Goal: Obtain resource: Obtain resource

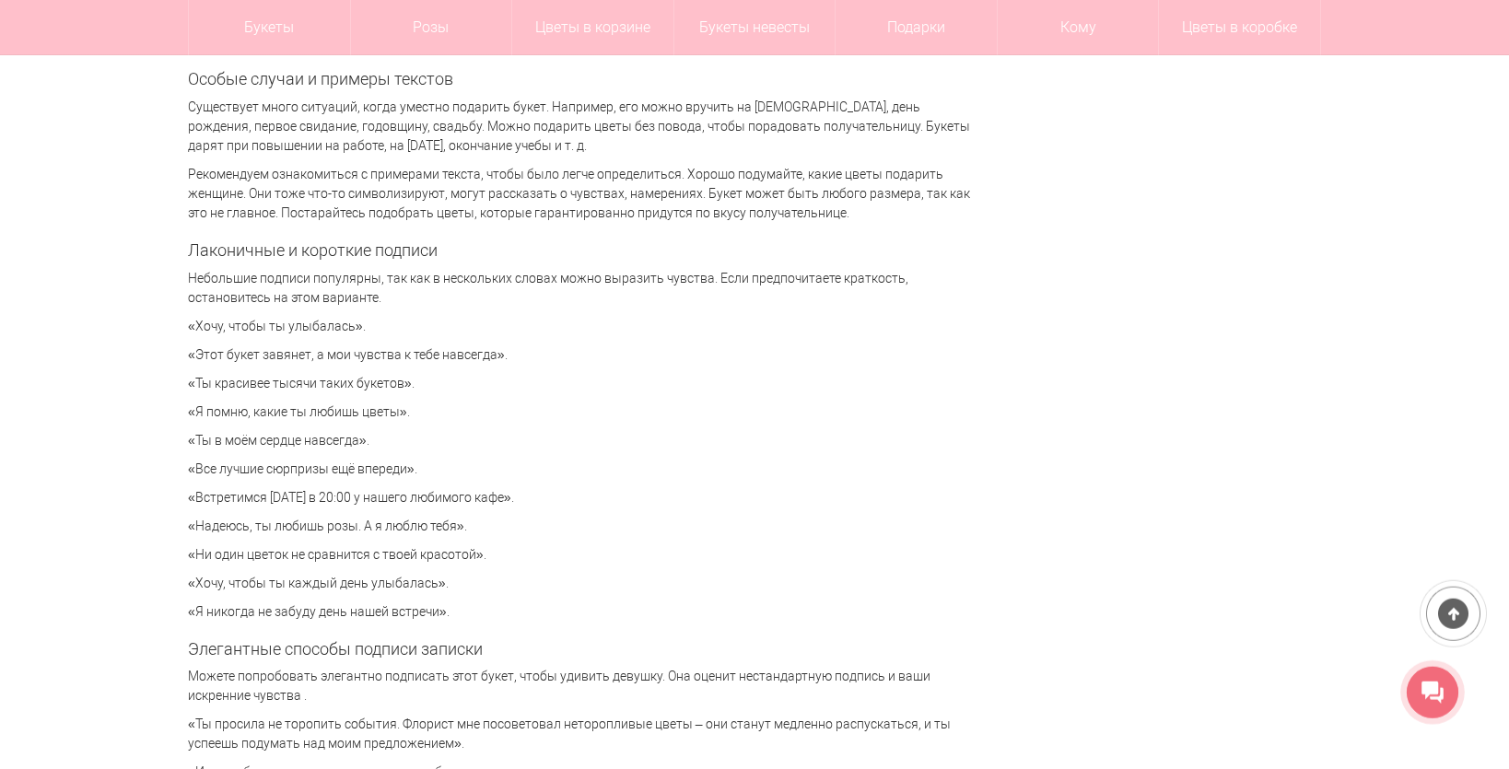
scroll to position [4023, 0]
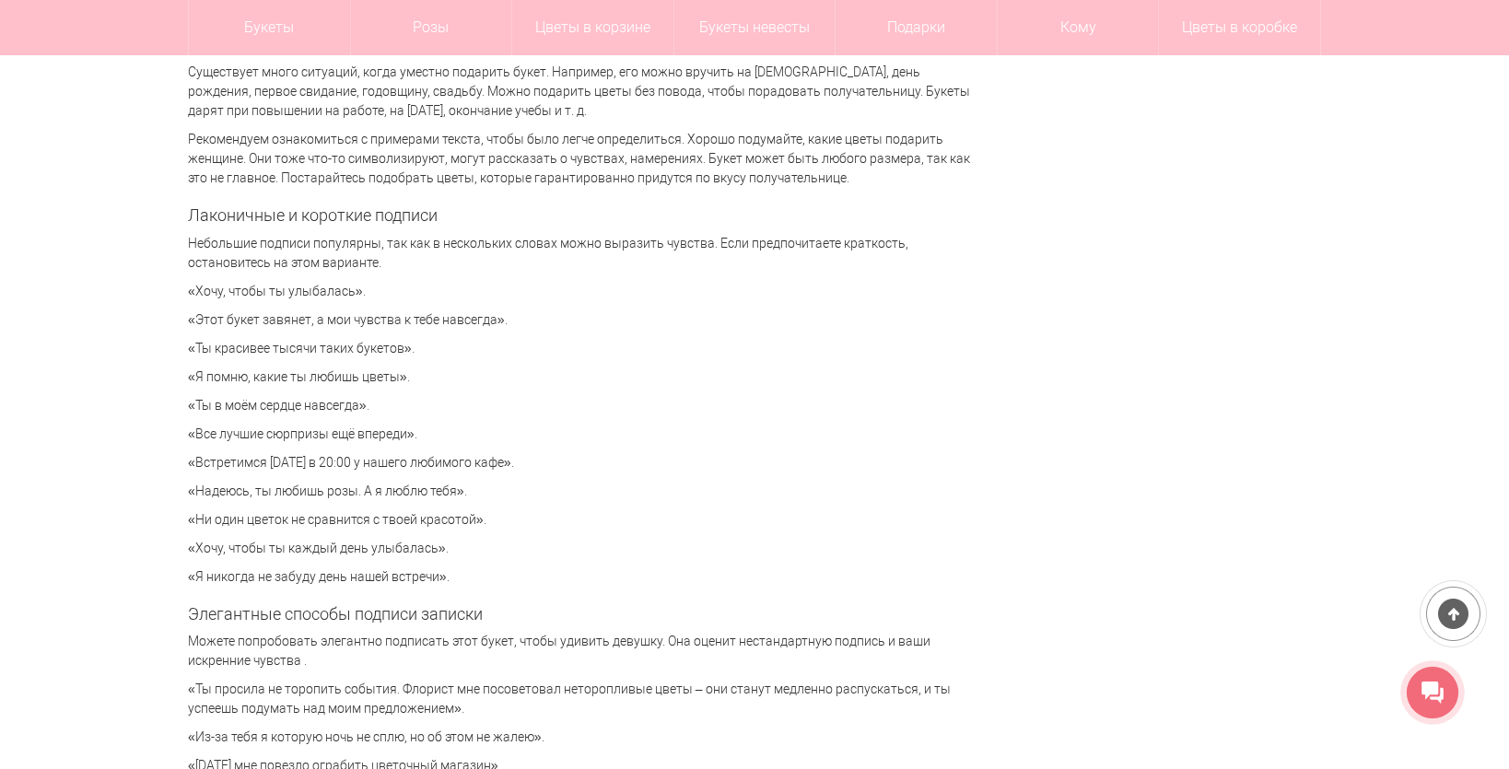
drag, startPoint x: 190, startPoint y: 320, endPoint x: 540, endPoint y: 325, distance: 350.0
click at [540, 325] on p "«Этот букет завянет, а мои чувства к тебе навсегда»." at bounding box center [579, 319] width 783 height 19
copy p "«Этот букет завянет, а мои чувства к тебе навсегда»."
drag, startPoint x: 197, startPoint y: 487, endPoint x: 454, endPoint y: 485, distance: 257.0
click at [454, 485] on p "«Надеюсь, ты любишь розы. А я люблю тебя»." at bounding box center [579, 491] width 783 height 19
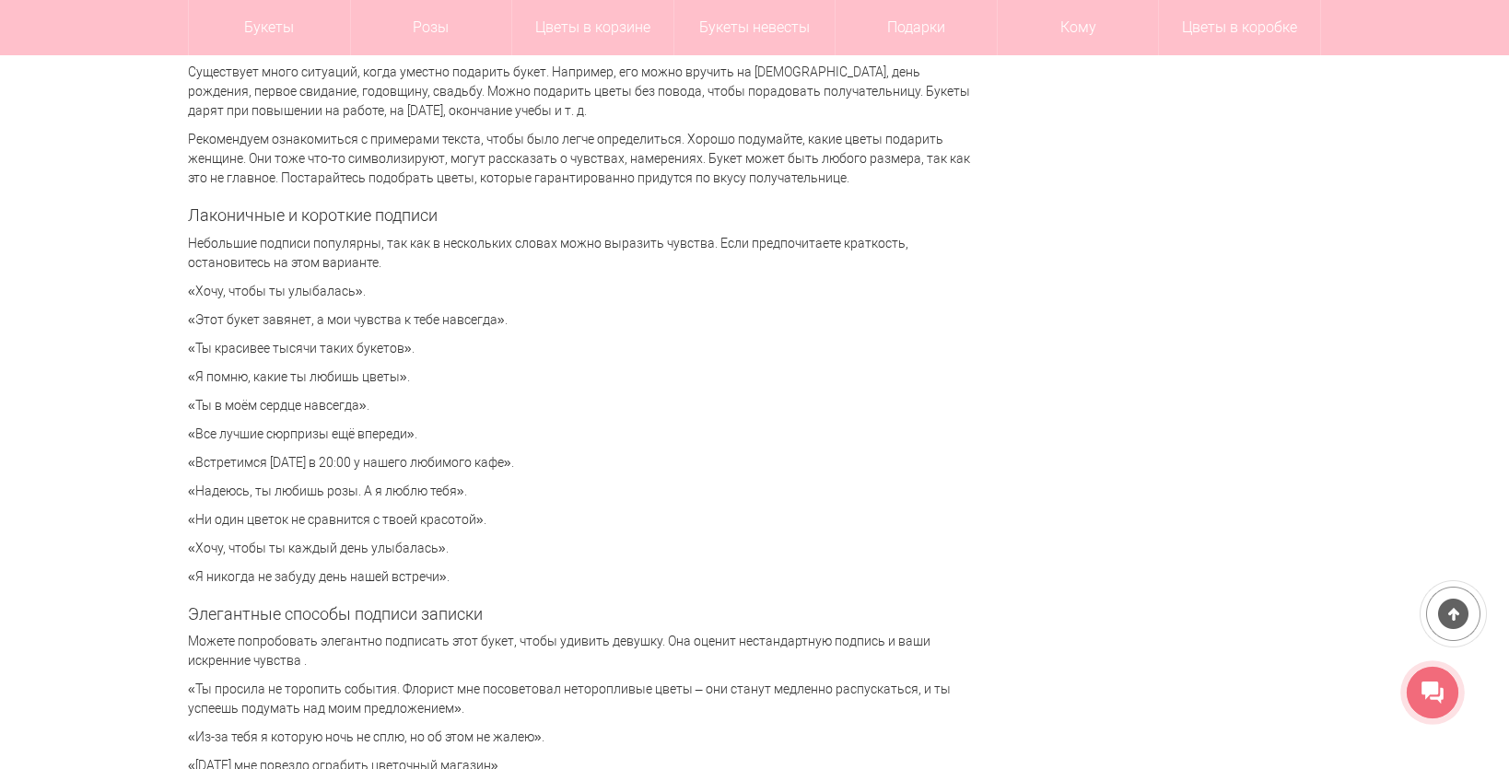
copy p "Надеюсь, ты любишь розы. А я люблю тебя"
drag, startPoint x: 192, startPoint y: 515, endPoint x: 476, endPoint y: 523, distance: 283.8
click at [476, 523] on p "«Ни один цветок не сравнится с твоей красотой»." at bounding box center [579, 519] width 783 height 19
copy p "Ни один цветок не сравнится с твоей красотой"
drag, startPoint x: 198, startPoint y: 546, endPoint x: 431, endPoint y: 547, distance: 233.0
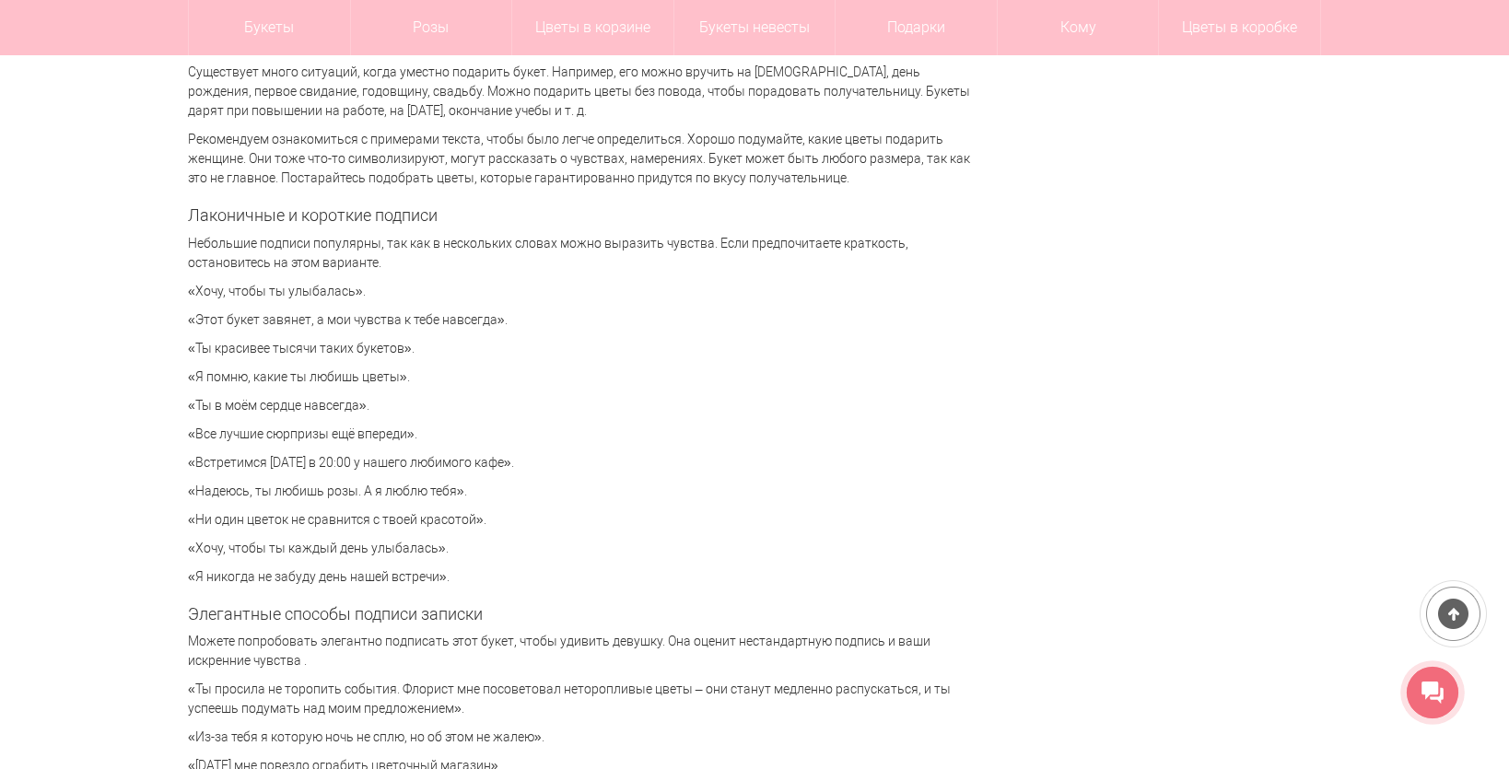
click at [431, 547] on p "«Хочу, чтобы ты каждый день улыбалась»." at bounding box center [579, 548] width 783 height 19
copy p "Хочу, чтобы ты каждый день улыбалась"
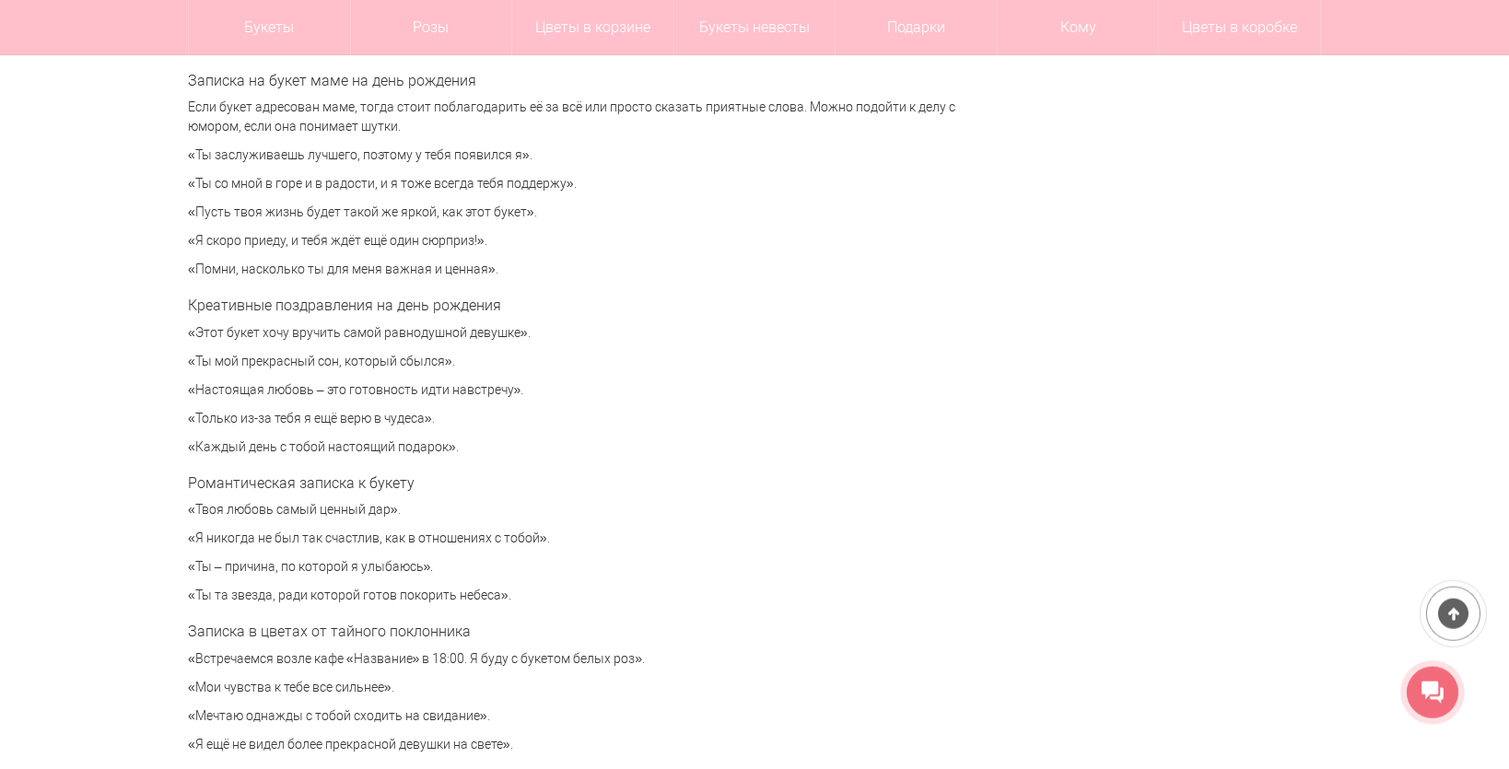
scroll to position [6130, 0]
drag, startPoint x: 194, startPoint y: 439, endPoint x: 441, endPoint y: 439, distance: 246.8
click at [441, 439] on p "«Каждый день с тобой настоящий подарок»." at bounding box center [579, 446] width 783 height 19
copy p "Каждый день с тобой настоящий подарок"
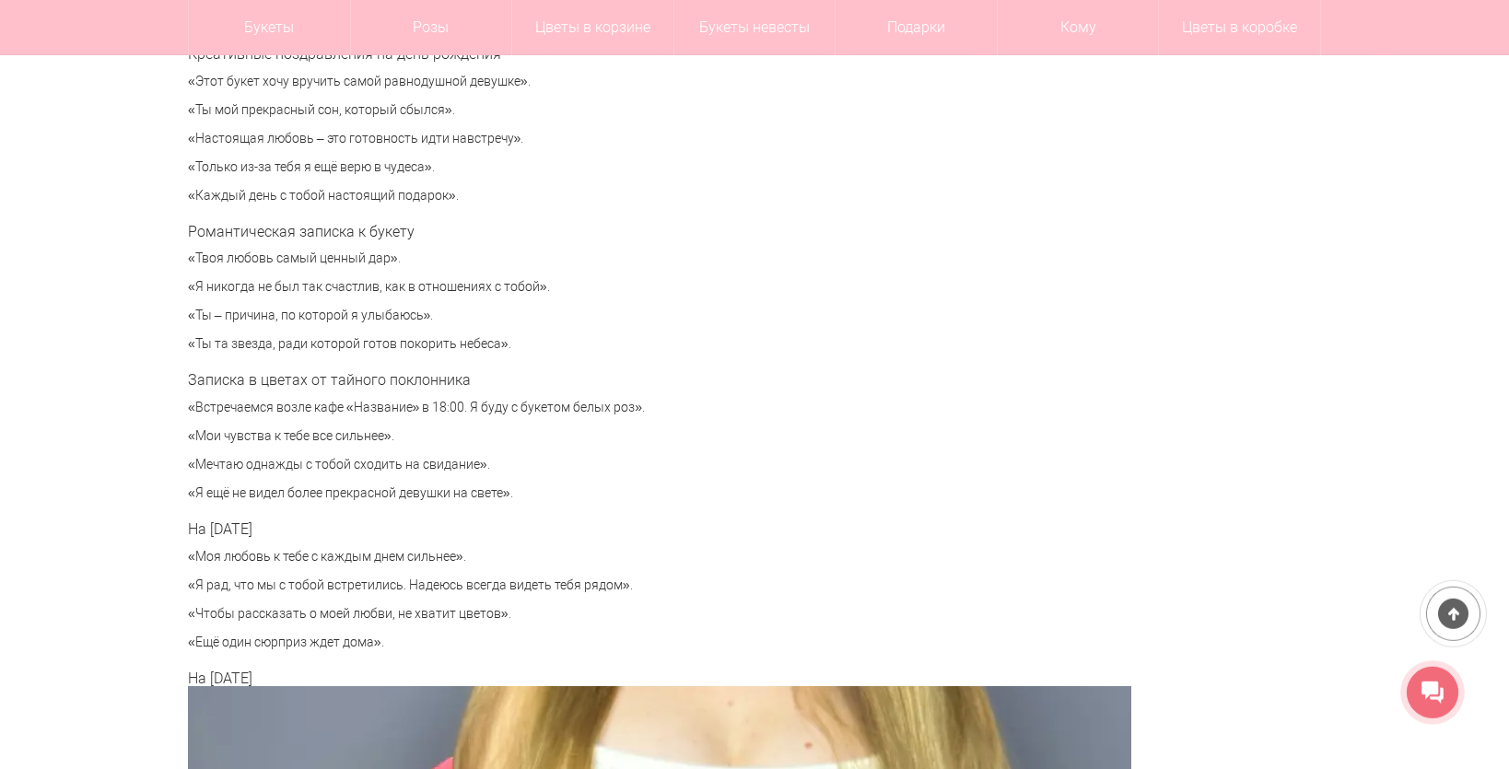
scroll to position [6418, 0]
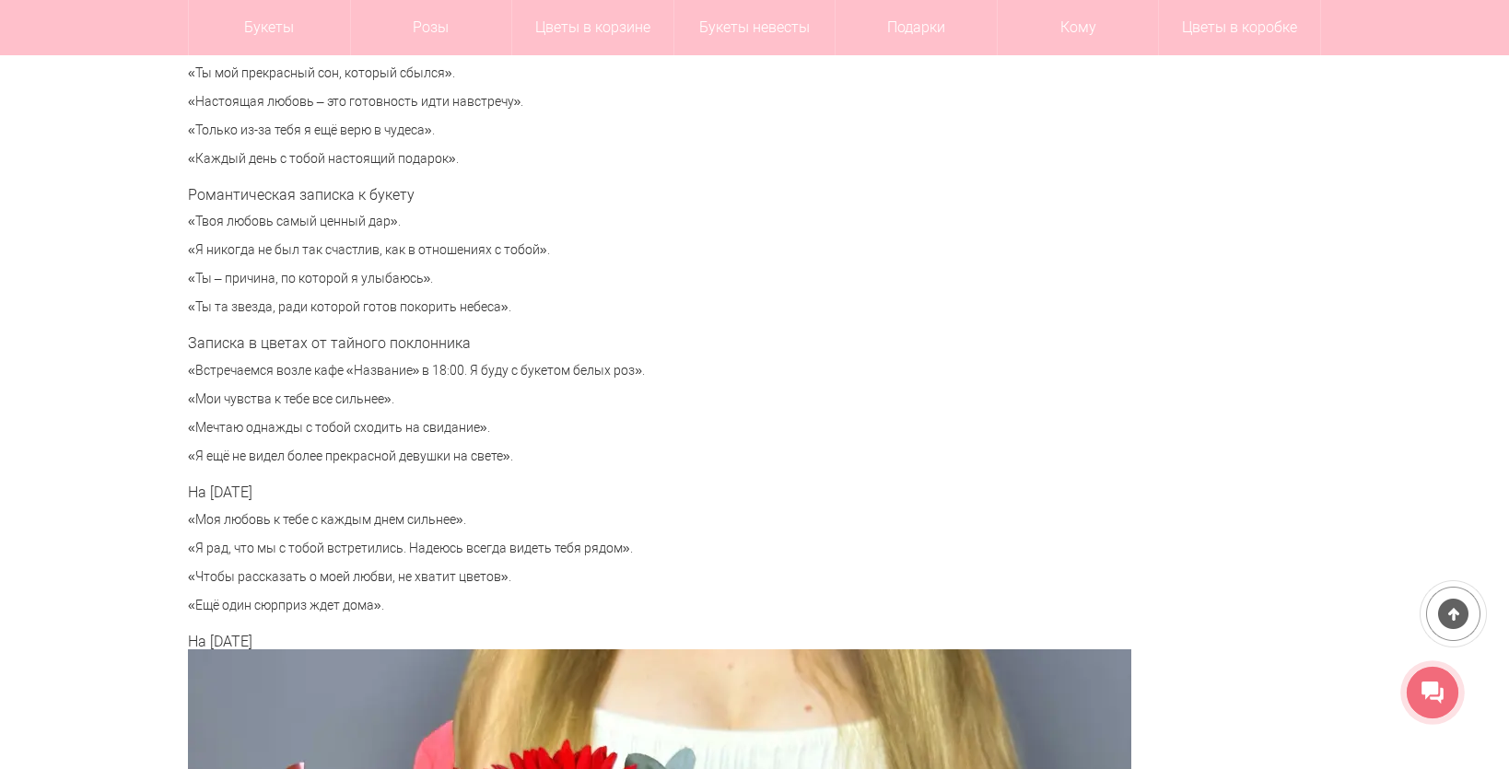
drag, startPoint x: 196, startPoint y: 519, endPoint x: 455, endPoint y: 519, distance: 258.8
click at [455, 519] on p "«Моя любовь к тебе с каждым днем сильнее»." at bounding box center [579, 519] width 783 height 19
copy p "Моя любовь к тебе с каждым днем сильнее"
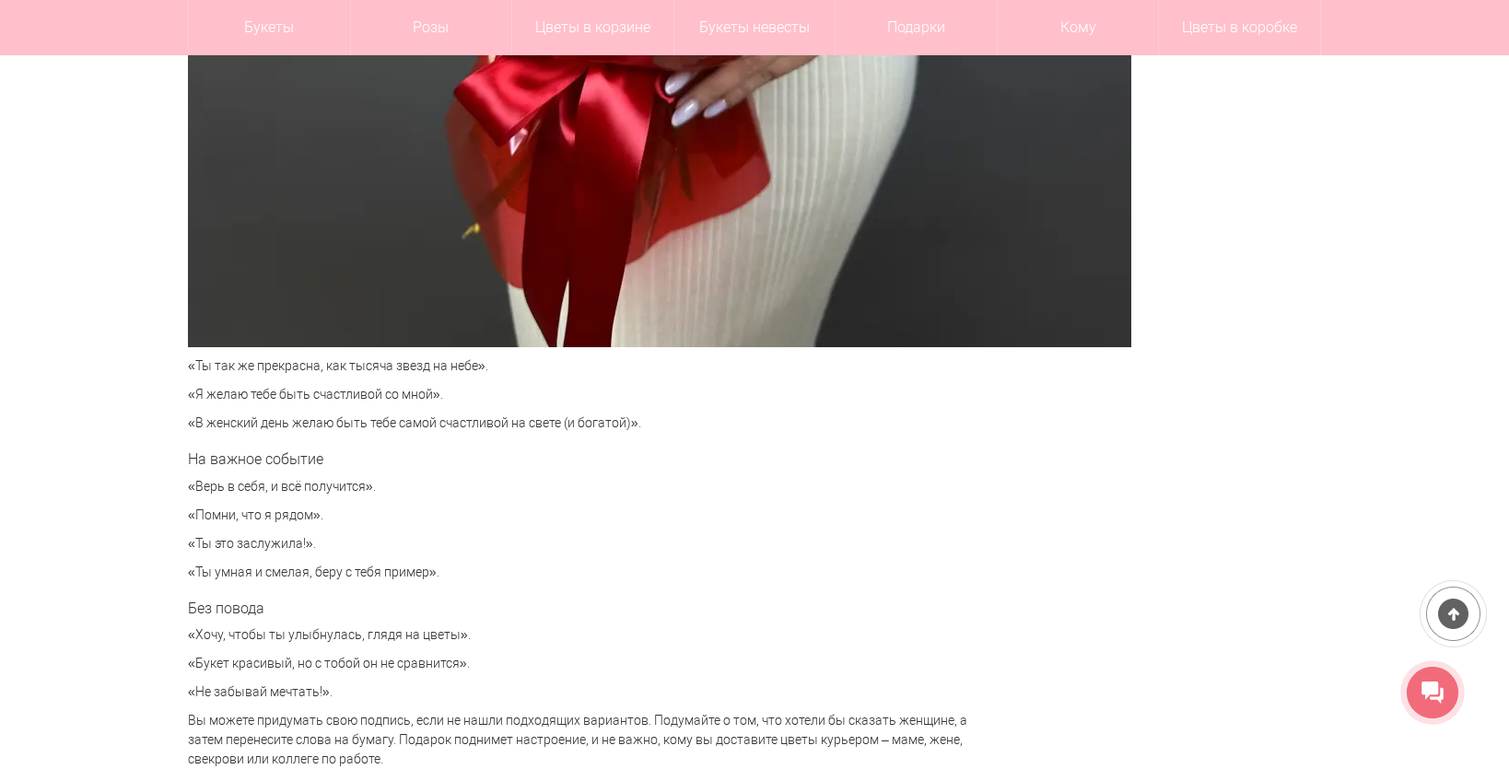
scroll to position [7759, 0]
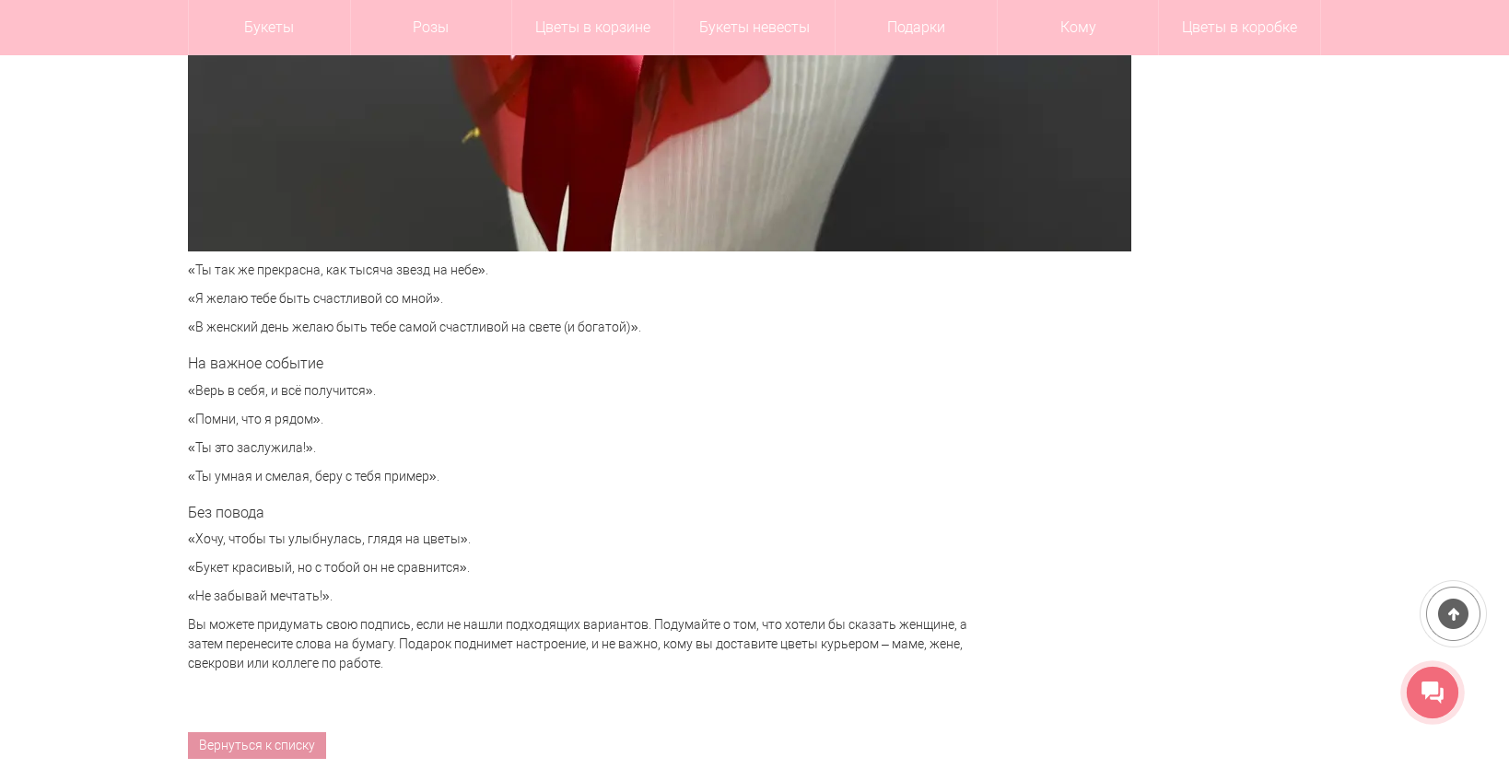
drag, startPoint x: 198, startPoint y: 541, endPoint x: 450, endPoint y: 537, distance: 252.4
click at [450, 537] on p "«Хочу, чтобы ты улыбнулась, глядя на цветы»." at bounding box center [579, 539] width 783 height 19
copy p "[PERSON_NAME], чтобы ты улыбнулась, глядя на цветы"
